Goal: Transaction & Acquisition: Purchase product/service

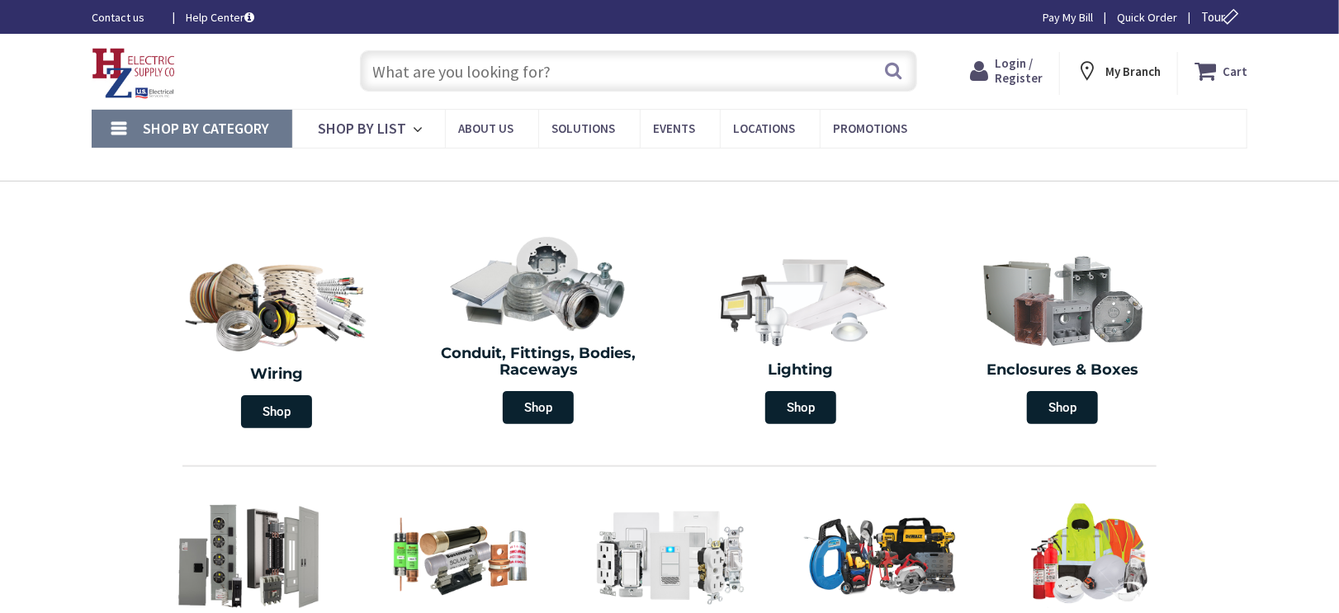
click at [532, 61] on input "text" at bounding box center [638, 70] width 557 height 41
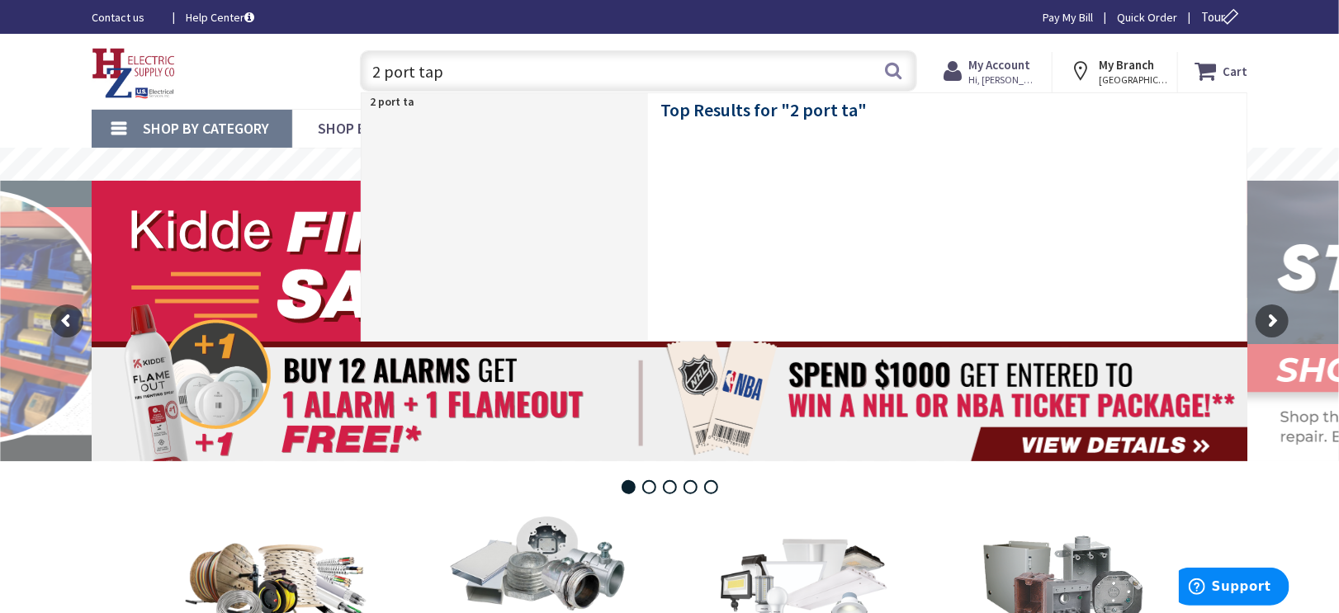
type input "2 port taps"
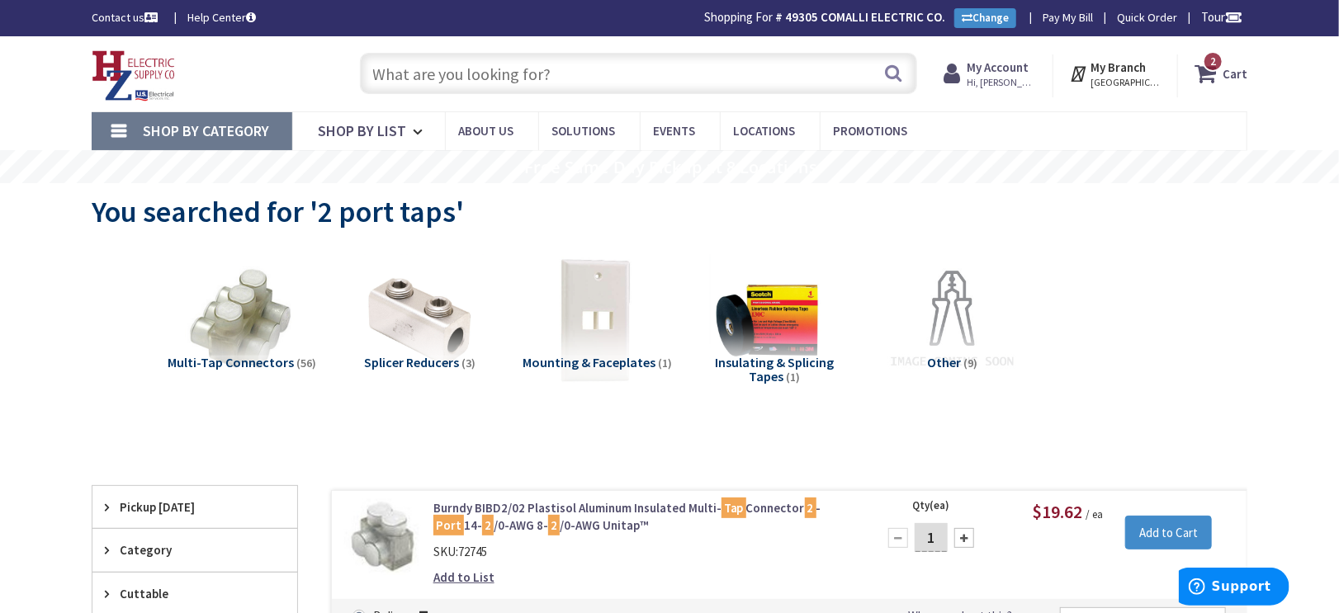
click at [635, 504] on link "Burndy BIBD2/02 Plastisol Aluminum Insulated Multi- Tap Connector 2 - Port 14- …" at bounding box center [643, 516] width 420 height 35
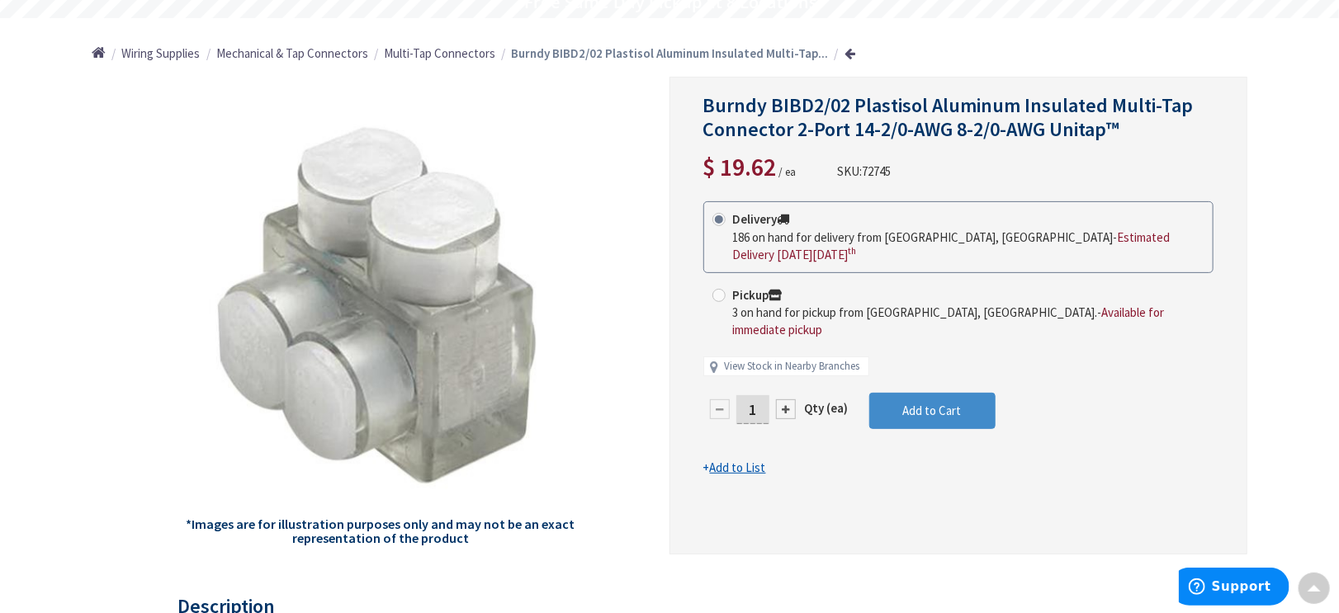
scroll to position [167, 0]
